Goal: Transaction & Acquisition: Download file/media

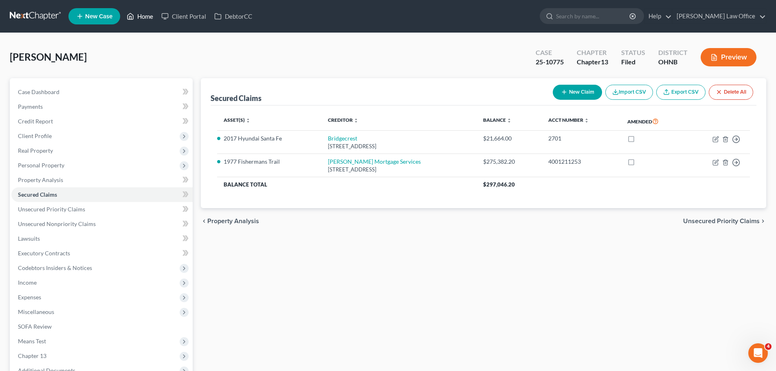
click at [149, 15] on link "Home" at bounding box center [140, 16] width 35 height 15
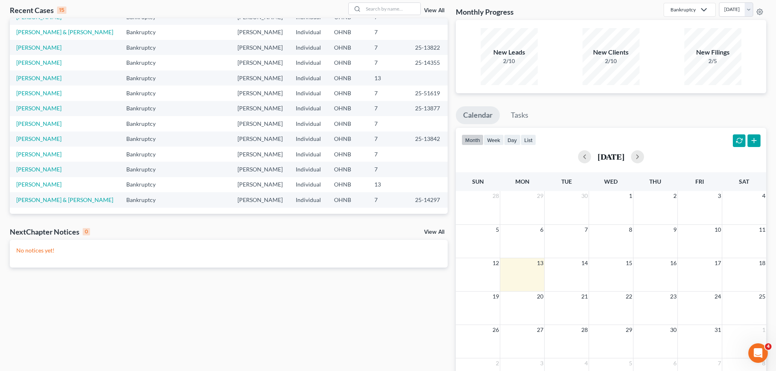
scroll to position [41, 0]
click at [53, 154] on link "[PERSON_NAME]" at bounding box center [38, 153] width 45 height 7
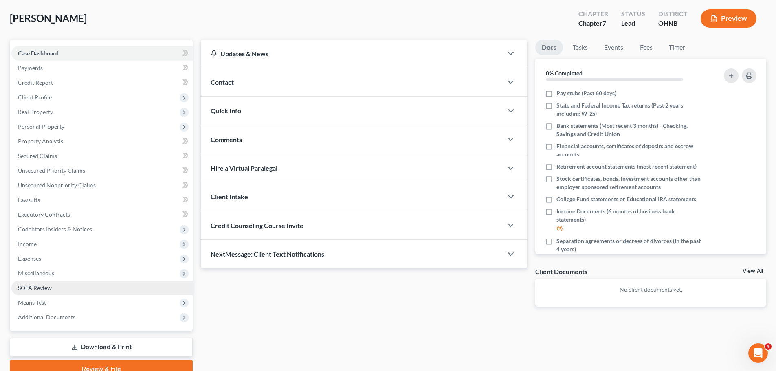
scroll to position [77, 0]
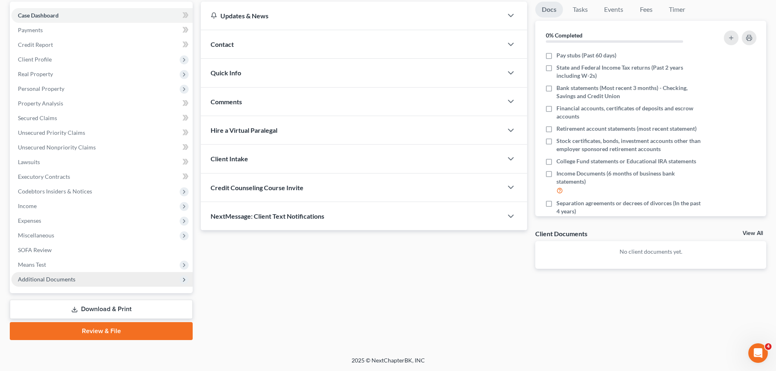
click at [182, 281] on icon at bounding box center [184, 280] width 7 height 7
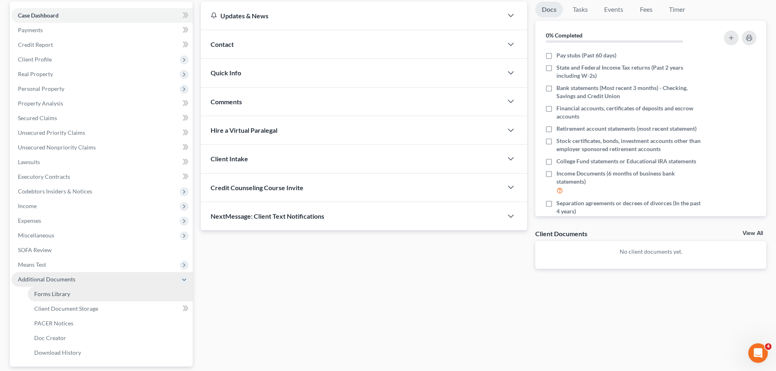
click at [89, 299] on link "Forms Library" at bounding box center [110, 294] width 165 height 15
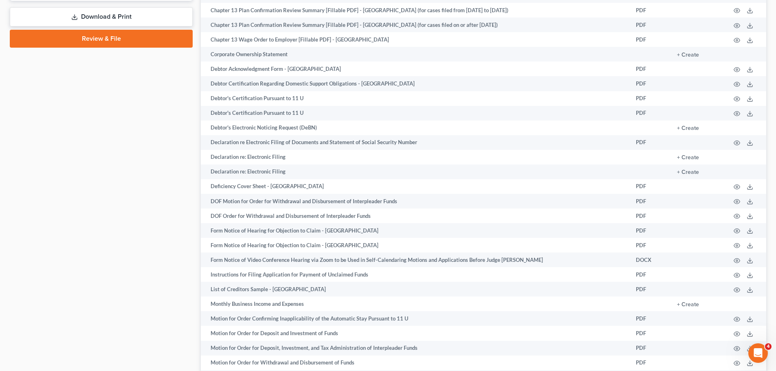
scroll to position [448, 0]
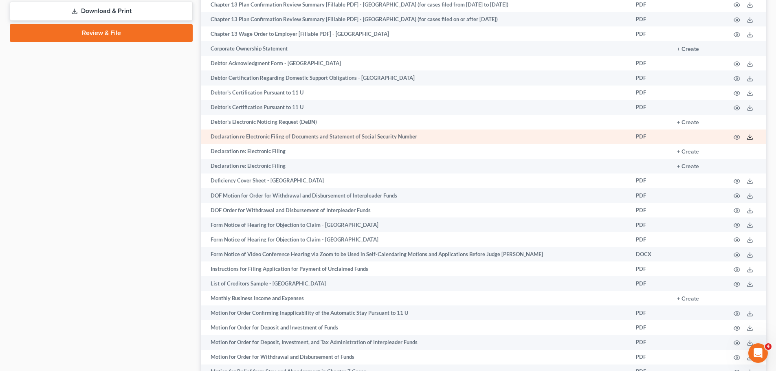
click at [749, 139] on icon at bounding box center [750, 137] width 7 height 7
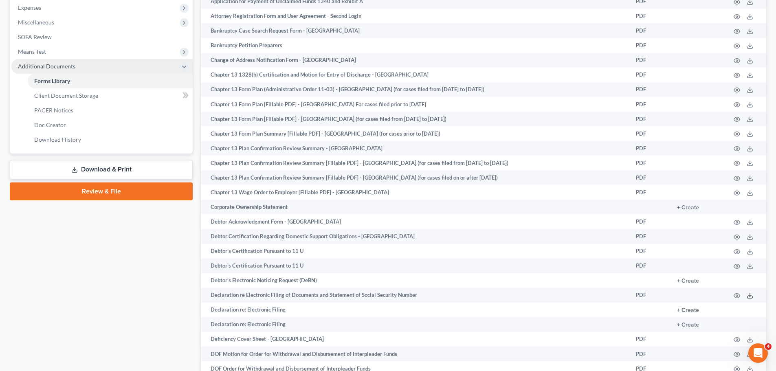
scroll to position [285, 0]
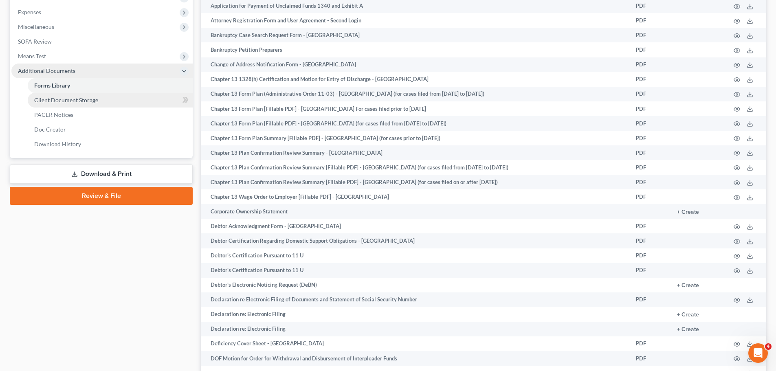
click at [97, 99] on span "Client Document Storage" at bounding box center [66, 100] width 64 height 7
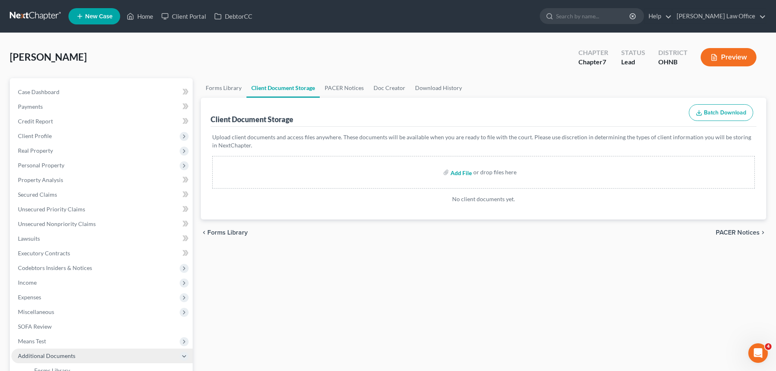
click at [466, 170] on input "file" at bounding box center [460, 172] width 20 height 15
type input "C:\fakepath\[PERSON_NAME] 15725-OHN-CC-040100681.pdf"
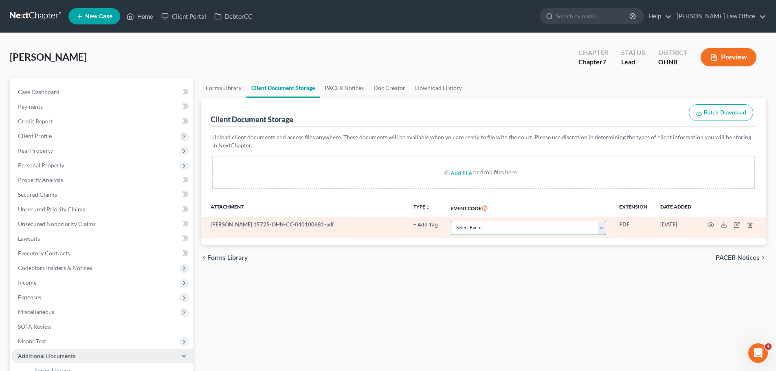
click at [600, 233] on select "Select Event 20 Largest Unsecured Creditors Amended List of Creditors (Fee) Ame…" at bounding box center [528, 228] width 155 height 14
select select "5"
click at [451, 221] on select "Select Event 20 Largest Unsecured Creditors Amended List of Creditors (Fee) Ame…" at bounding box center [528, 228] width 155 height 14
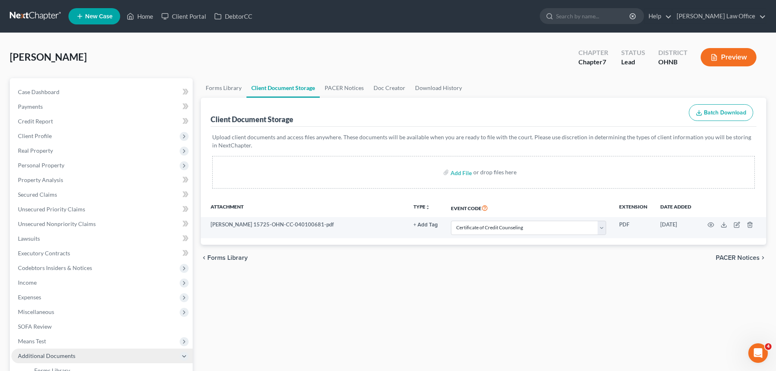
click at [511, 281] on div "Forms Library Client Document Storage PACER Notices Doc Creator Download Histor…" at bounding box center [483, 284] width 573 height 412
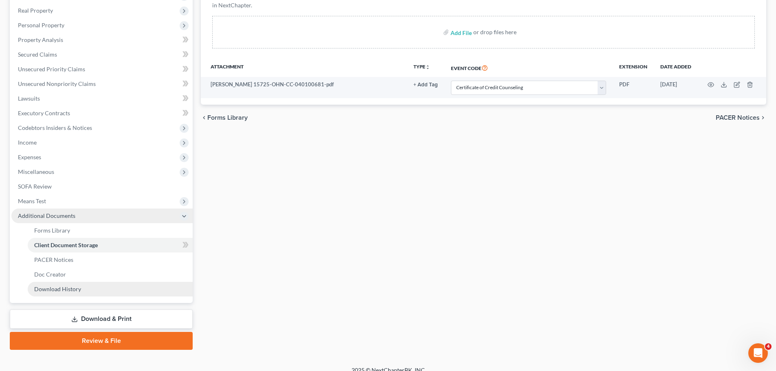
scroll to position [150, 0]
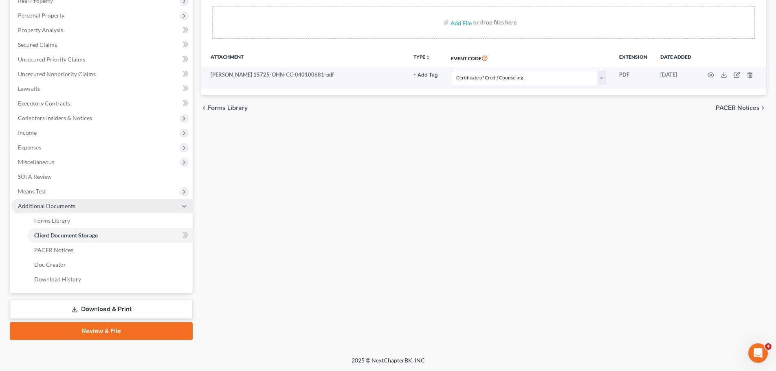
click at [128, 311] on link "Download & Print" at bounding box center [101, 309] width 183 height 19
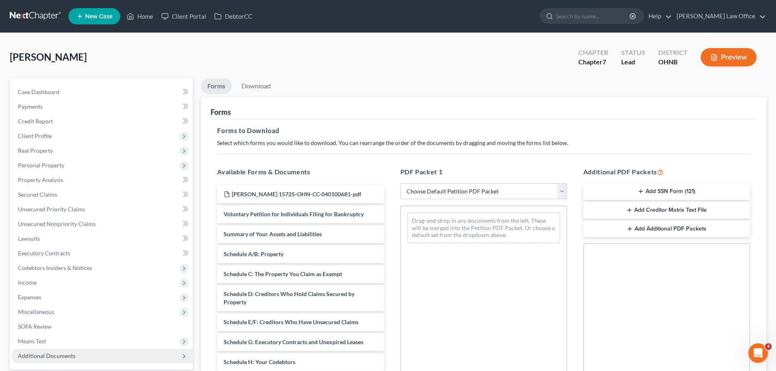
click at [560, 193] on select "Choose Default Petition PDF Packet Complete Bankruptcy Petition (all forms and …" at bounding box center [483, 191] width 167 height 16
select select "0"
click at [400, 183] on select "Choose Default Petition PDF Packet Complete Bankruptcy Petition (all forms and …" at bounding box center [483, 191] width 167 height 16
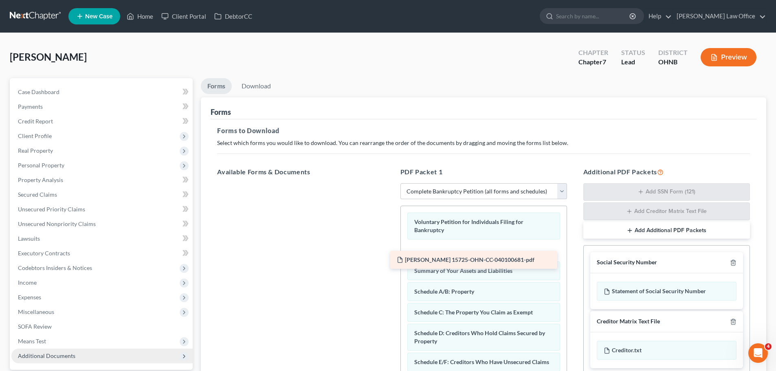
drag, startPoint x: 348, startPoint y: 193, endPoint x: 521, endPoint y: 259, distance: 185.1
click at [390, 183] on div "[PERSON_NAME] 15725-OHN-CC-040100681-pdf [PERSON_NAME] 15725-OHN-CC-040100681-p…" at bounding box center [301, 183] width 180 height 0
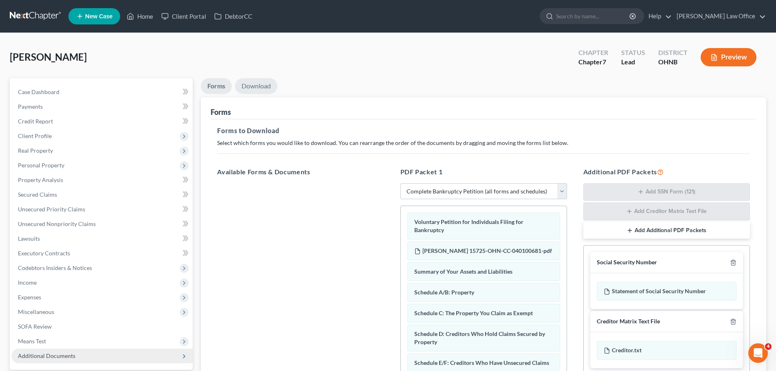
click at [259, 92] on link "Download" at bounding box center [256, 86] width 42 height 16
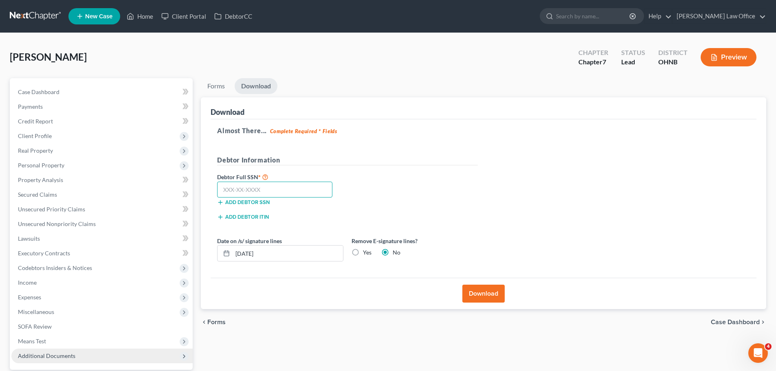
click at [255, 186] on input "text" at bounding box center [274, 190] width 115 height 16
type input "283-56-7634"
drag, startPoint x: 355, startPoint y: 253, endPoint x: 406, endPoint y: 248, distance: 52.0
click at [363, 253] on label "Yes" at bounding box center [367, 252] width 9 height 8
click at [366, 253] on input "Yes" at bounding box center [368, 250] width 5 height 5
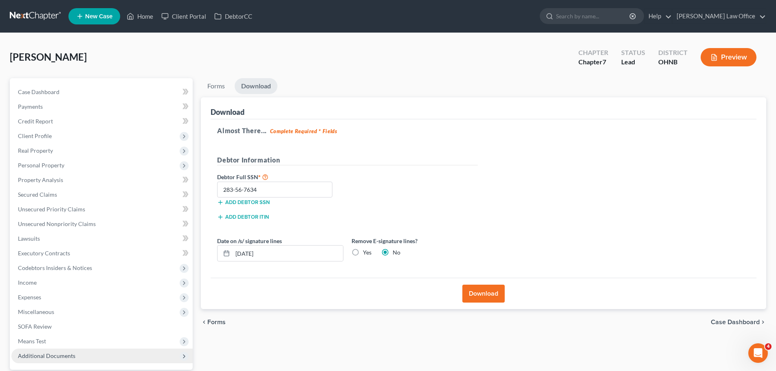
radio input "true"
radio input "false"
click at [475, 290] on button "Download" at bounding box center [483, 294] width 42 height 18
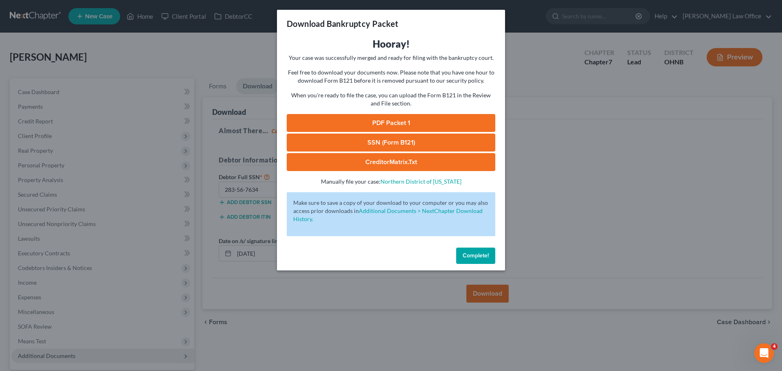
click at [482, 258] on span "Complete!" at bounding box center [476, 255] width 26 height 7
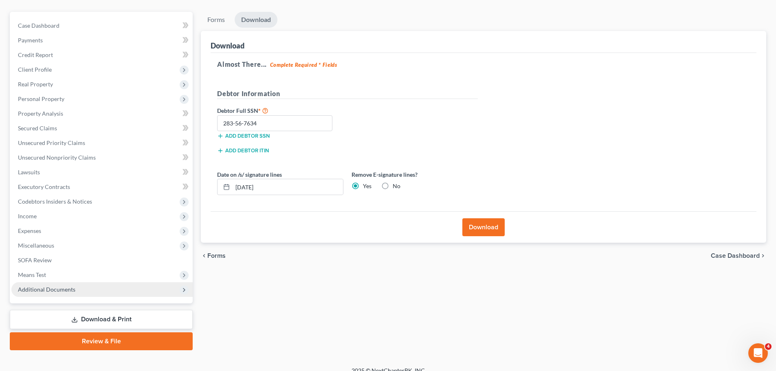
scroll to position [77, 0]
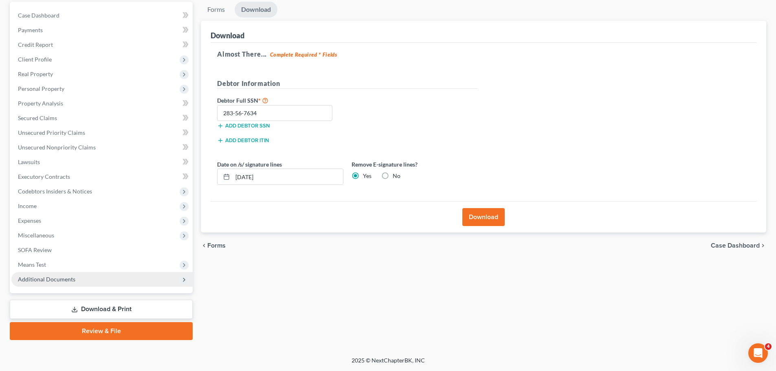
click at [182, 279] on icon at bounding box center [184, 280] width 7 height 7
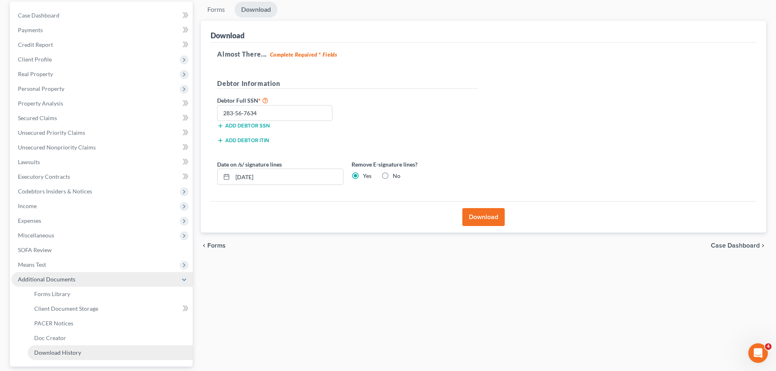
click at [69, 353] on span "Download History" at bounding box center [57, 352] width 47 height 7
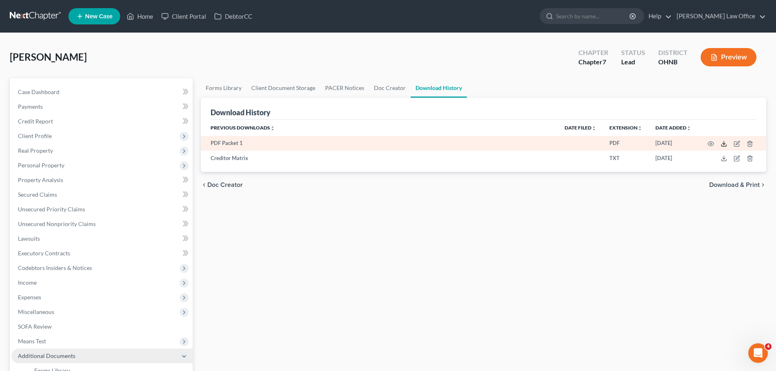
click at [721, 144] on icon at bounding box center [723, 144] width 7 height 7
click at [725, 146] on icon at bounding box center [723, 144] width 7 height 7
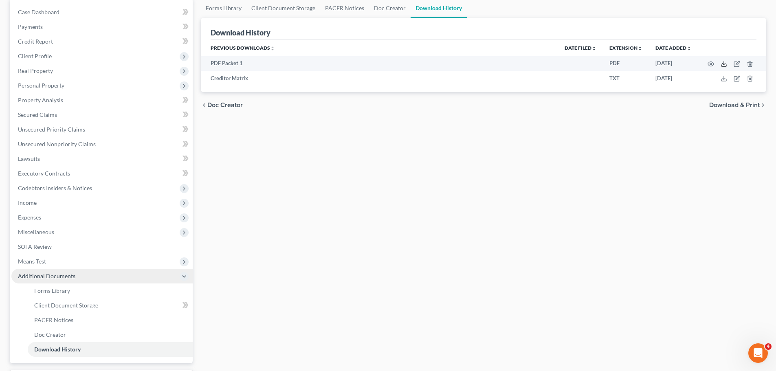
scroll to position [81, 0]
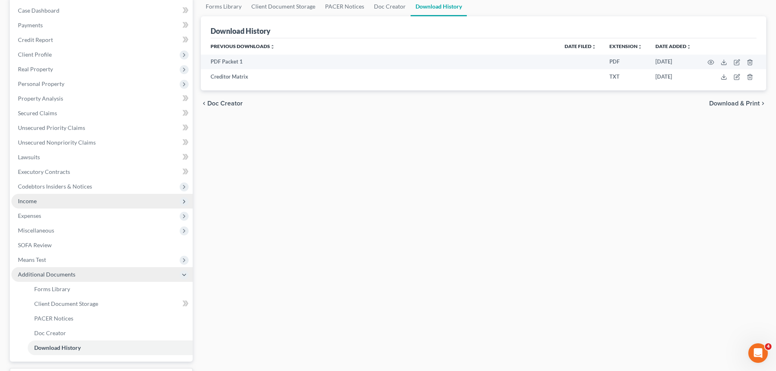
click at [39, 203] on span "Income" at bounding box center [101, 201] width 181 height 15
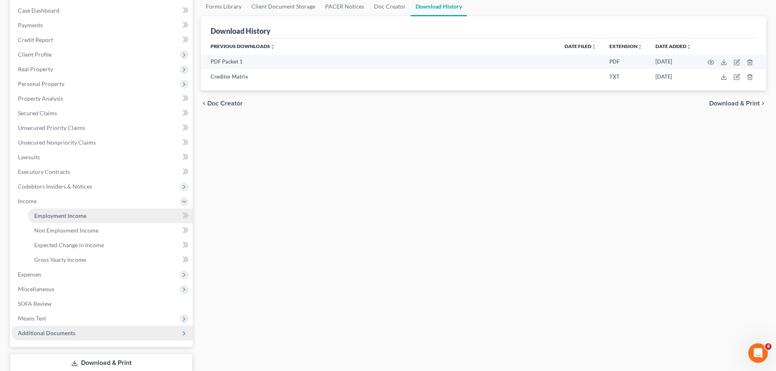
click at [100, 218] on link "Employment Income" at bounding box center [110, 216] width 165 height 15
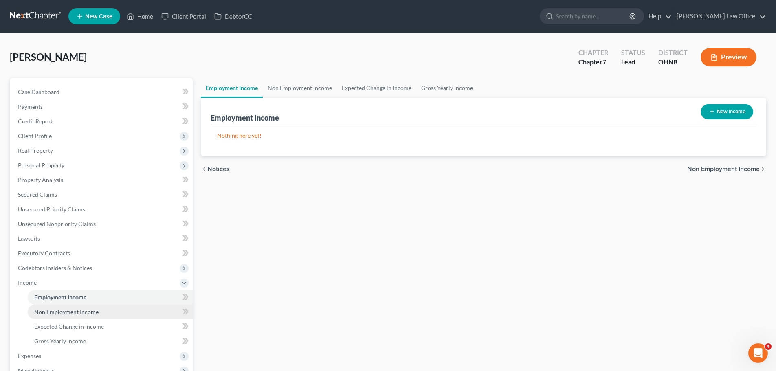
click at [56, 309] on span "Non Employment Income" at bounding box center [66, 311] width 64 height 7
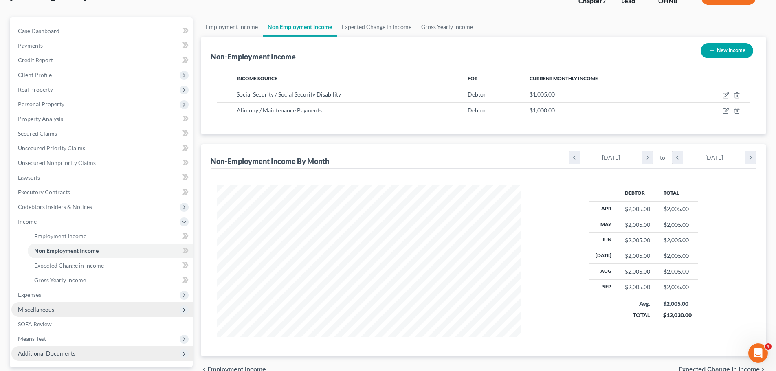
scroll to position [81, 0]
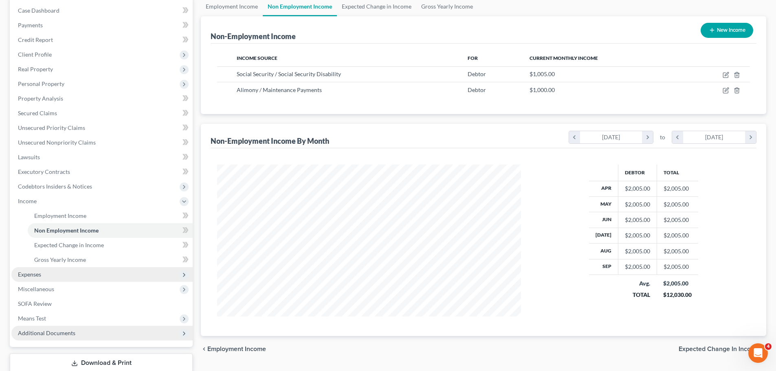
click at [61, 276] on span "Expenses" at bounding box center [101, 274] width 181 height 15
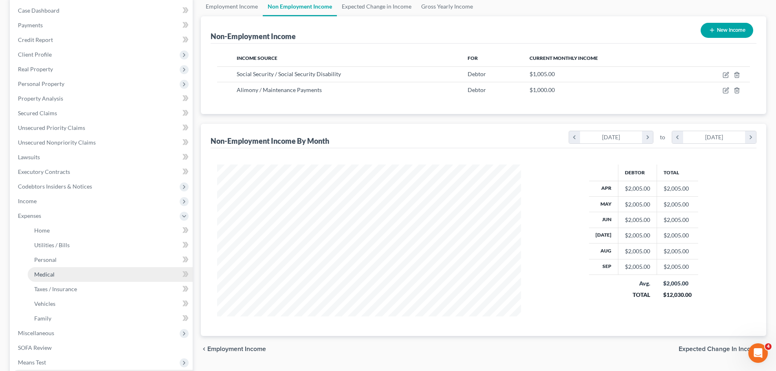
click at [56, 277] on link "Medical" at bounding box center [110, 274] width 165 height 15
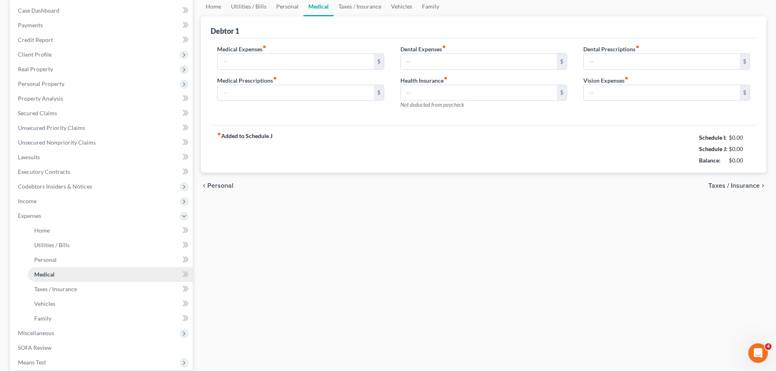
type input "100.00"
type input "0.00"
type input "303.80"
type input "0.00"
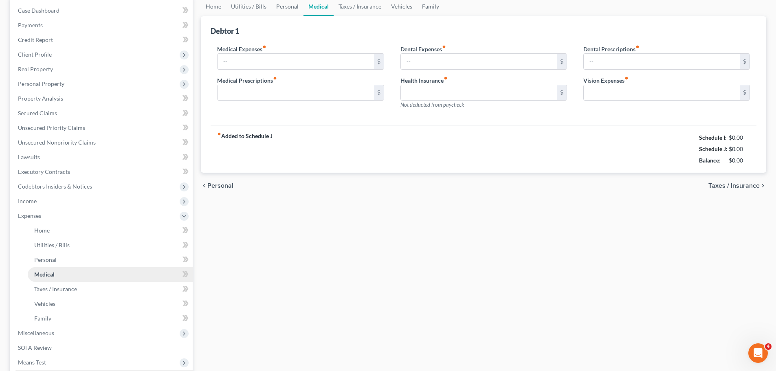
type input "0.00"
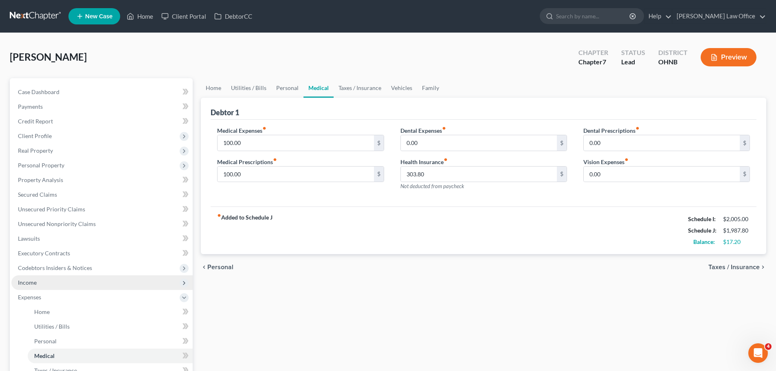
click at [51, 284] on span "Income" at bounding box center [101, 282] width 181 height 15
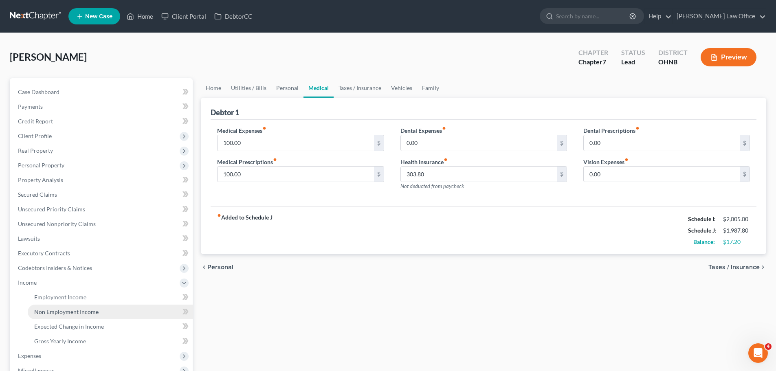
click at [61, 315] on span "Non Employment Income" at bounding box center [66, 311] width 64 height 7
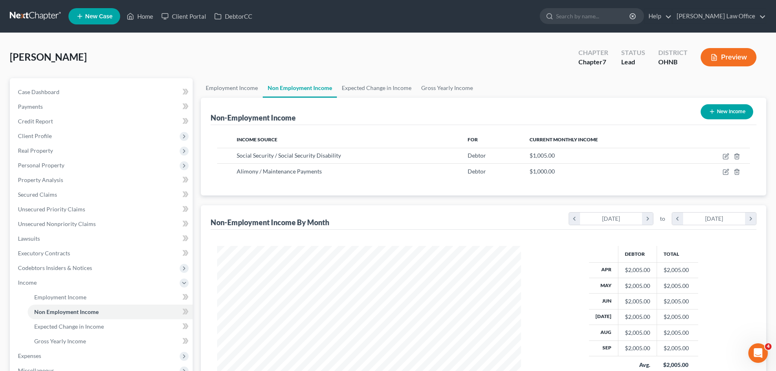
scroll to position [152, 320]
